Goal: Ask a question

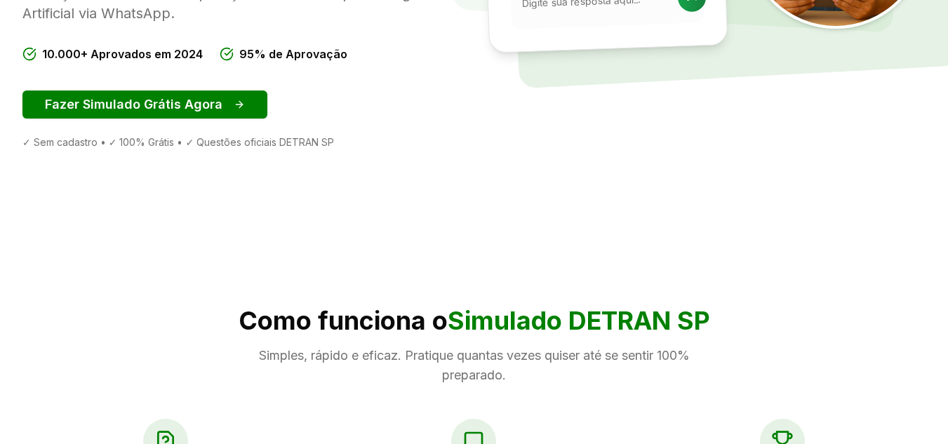
scroll to position [281, 0]
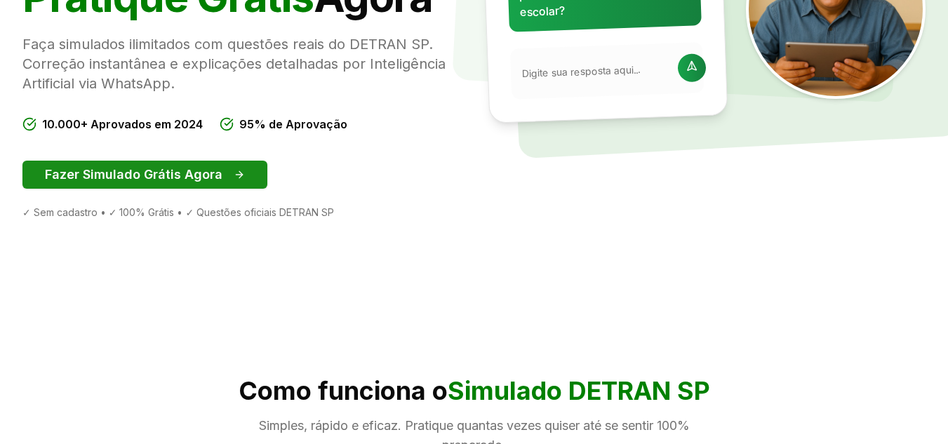
click at [204, 179] on button "Fazer Simulado Grátis Agora" at bounding box center [144, 175] width 245 height 28
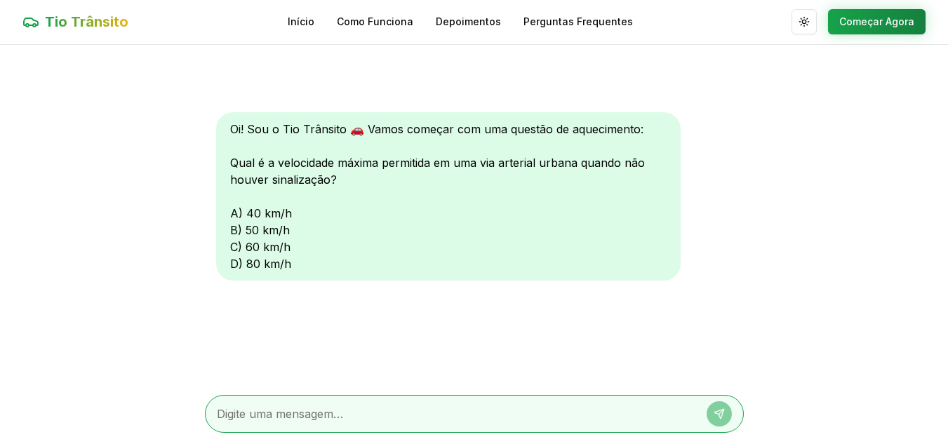
click at [306, 418] on textarea at bounding box center [455, 414] width 476 height 17
type textarea "80"
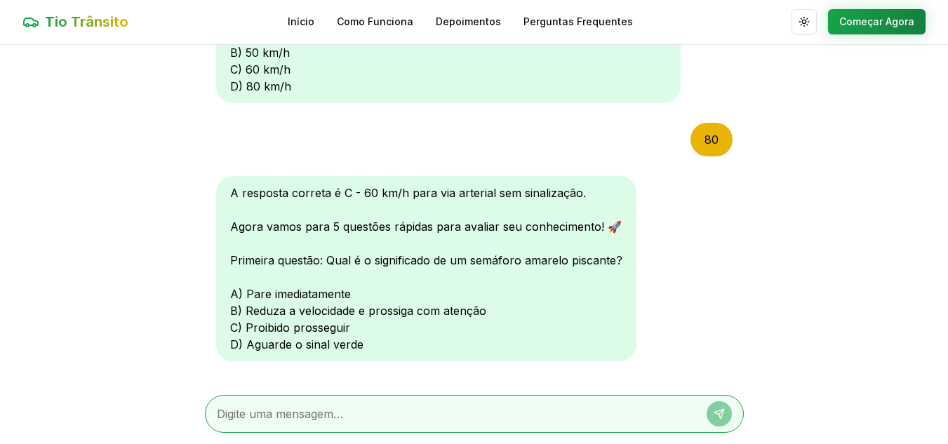
scroll to position [203, 0]
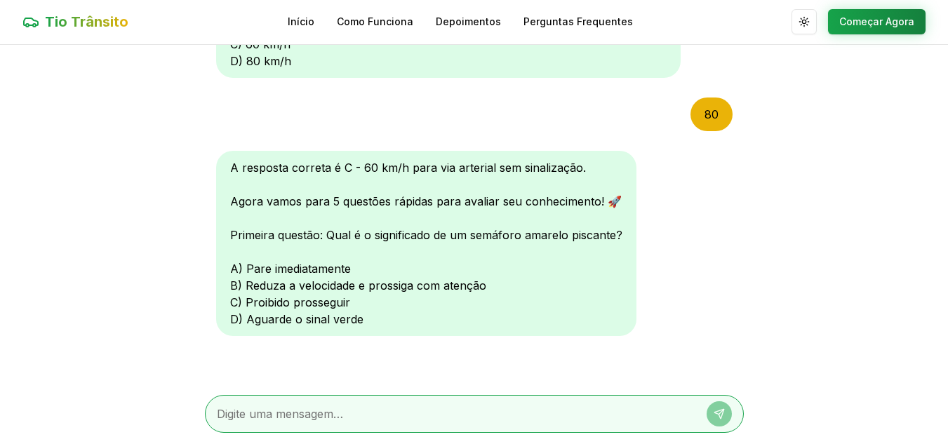
click at [389, 397] on div at bounding box center [474, 414] width 539 height 38
click at [387, 407] on textarea at bounding box center [455, 414] width 476 height 17
type textarea "b"
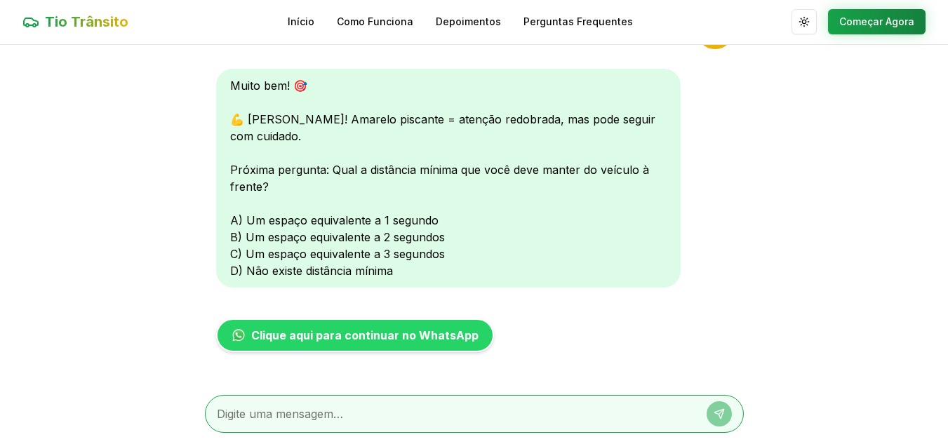
scroll to position [568, 0]
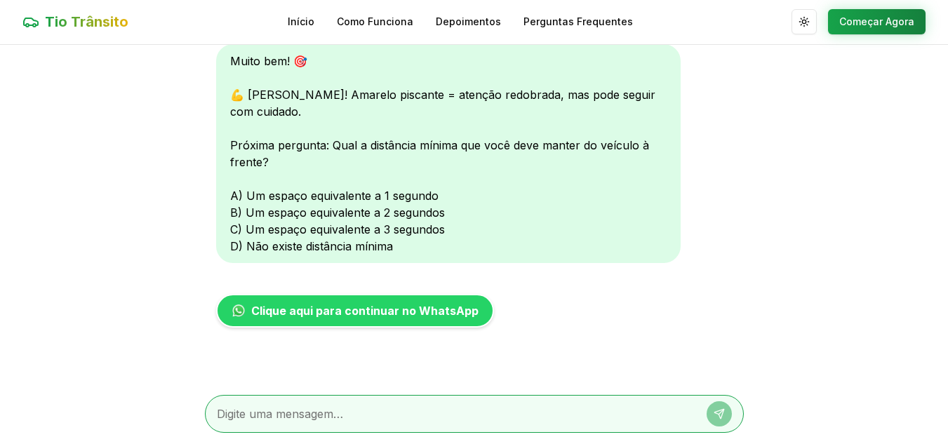
click at [307, 416] on textarea at bounding box center [455, 414] width 476 height 17
type textarea "c"
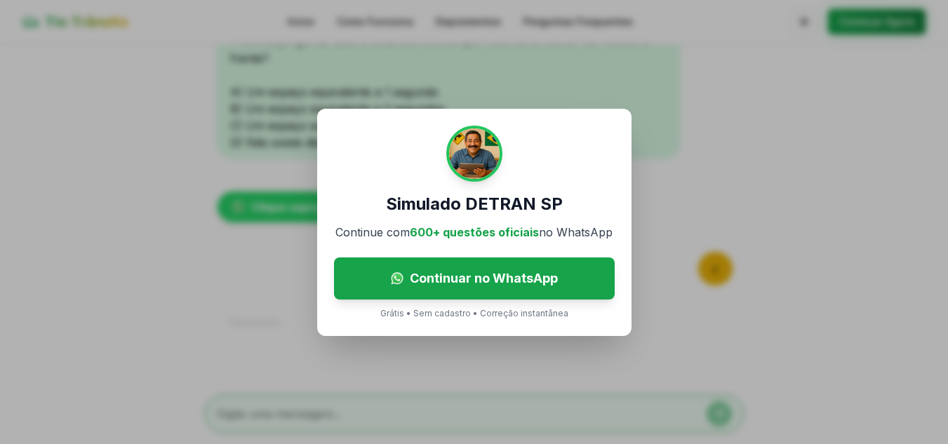
scroll to position [725, 0]
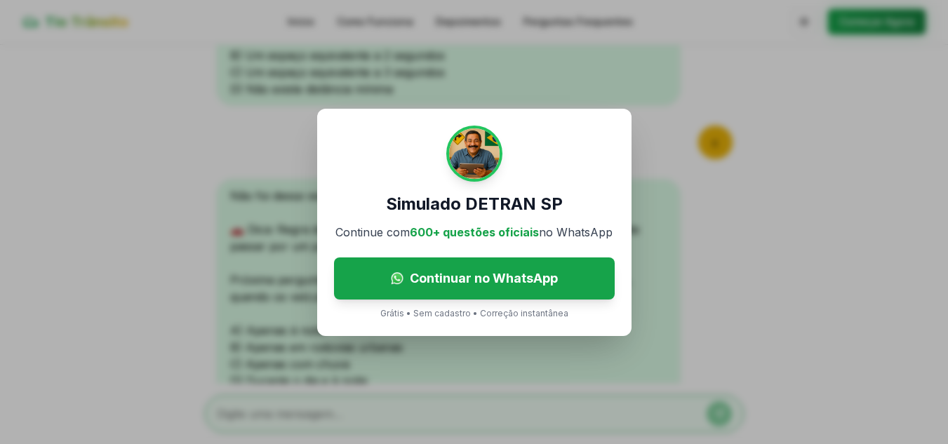
click at [726, 186] on div "Simulado DETRAN SP Continue com 600+ questões oficiais no WhatsApp Continuar no…" at bounding box center [474, 222] width 948 height 444
